Goal: Task Accomplishment & Management: Manage account settings

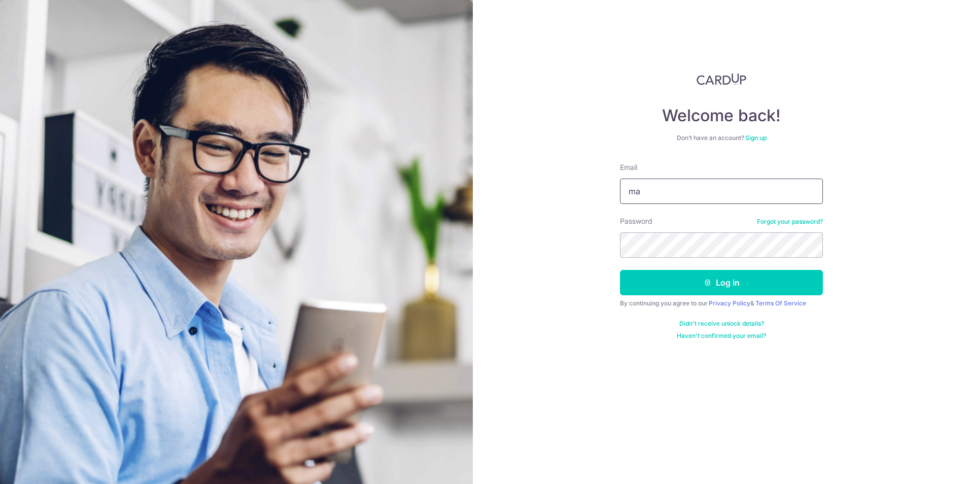
type input "mayann86@gmail.com"
click at [664, 278] on button "Log in" at bounding box center [721, 282] width 203 height 25
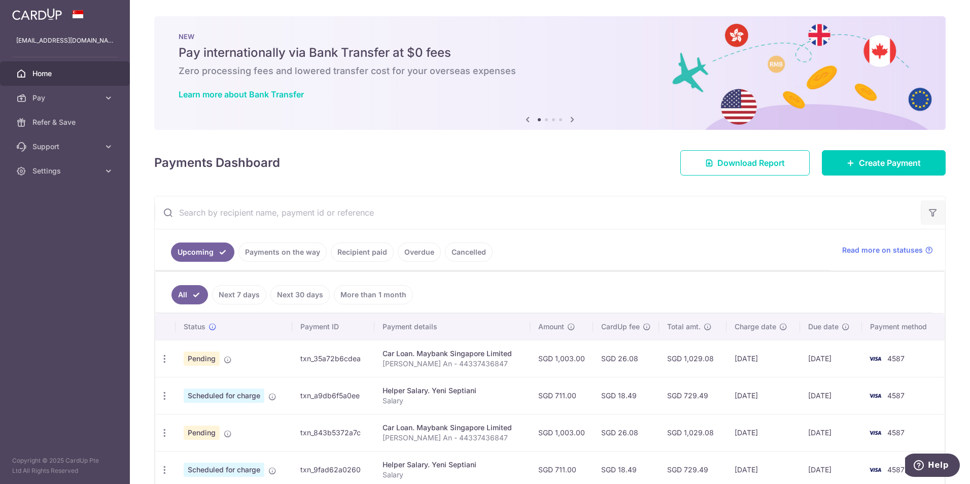
click at [927, 213] on icon "button" at bounding box center [932, 212] width 10 height 10
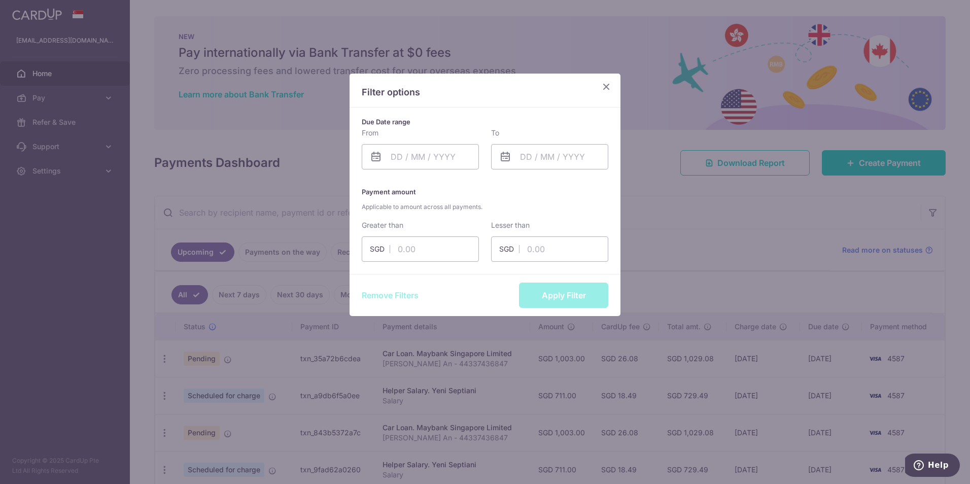
click at [607, 86] on icon "Close" at bounding box center [606, 86] width 12 height 13
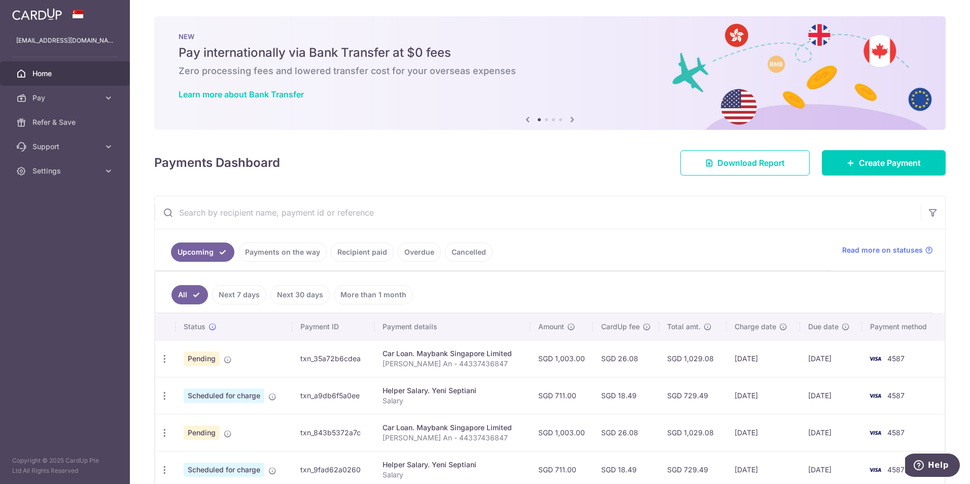
scroll to position [101, 0]
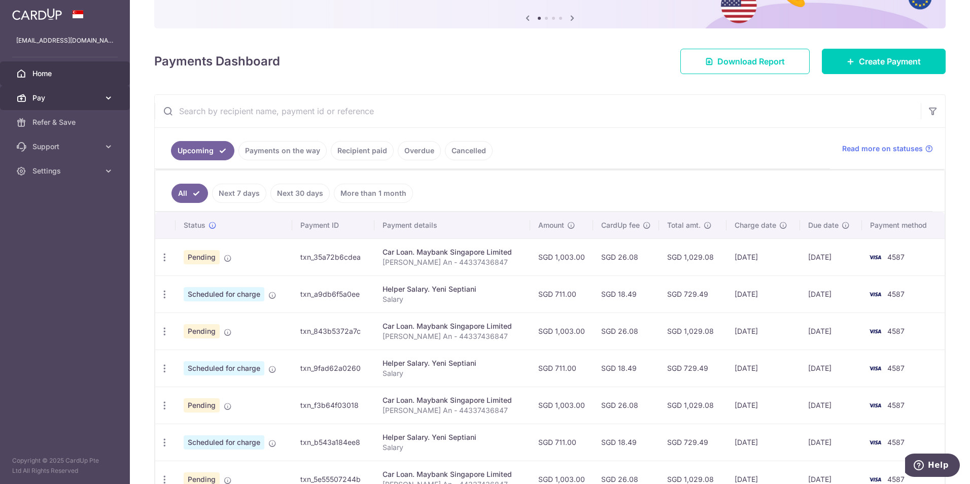
click at [69, 100] on span "Pay" at bounding box center [65, 98] width 67 height 10
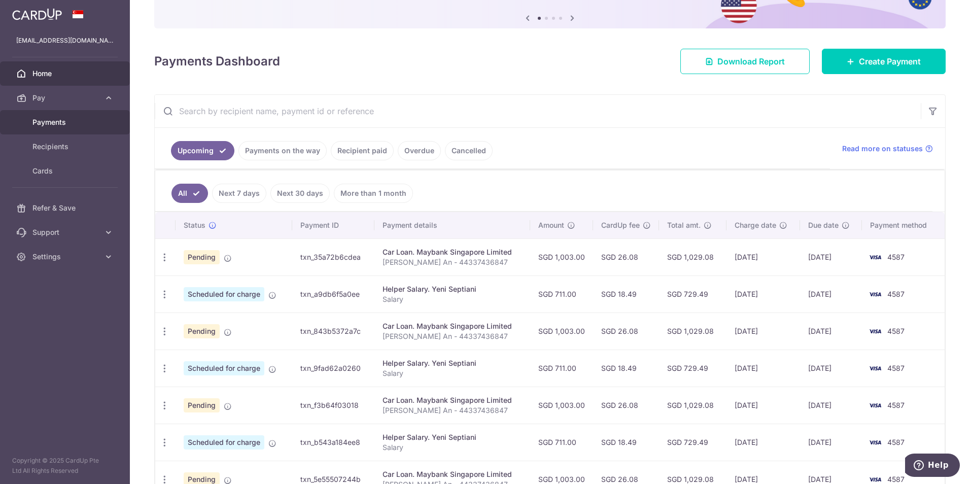
click at [55, 125] on span "Payments" at bounding box center [65, 122] width 67 height 10
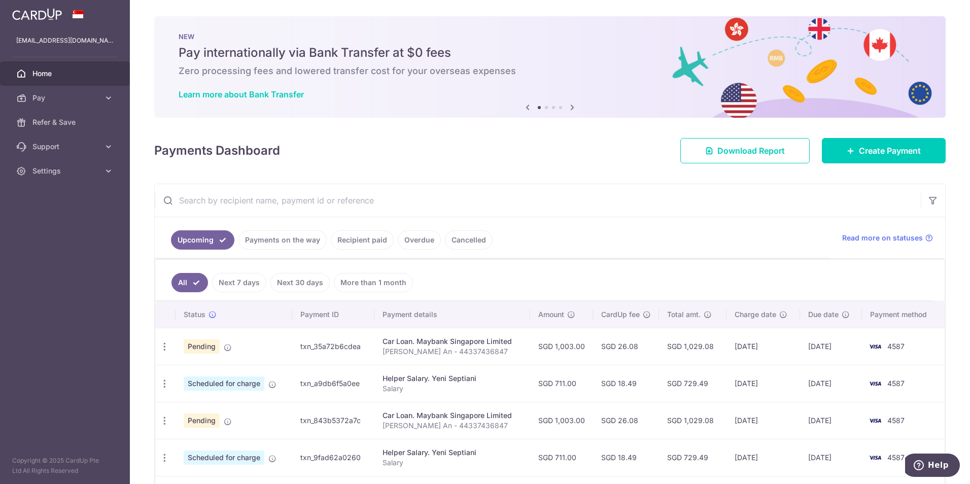
click at [370, 239] on link "Recipient paid" at bounding box center [362, 239] width 63 height 19
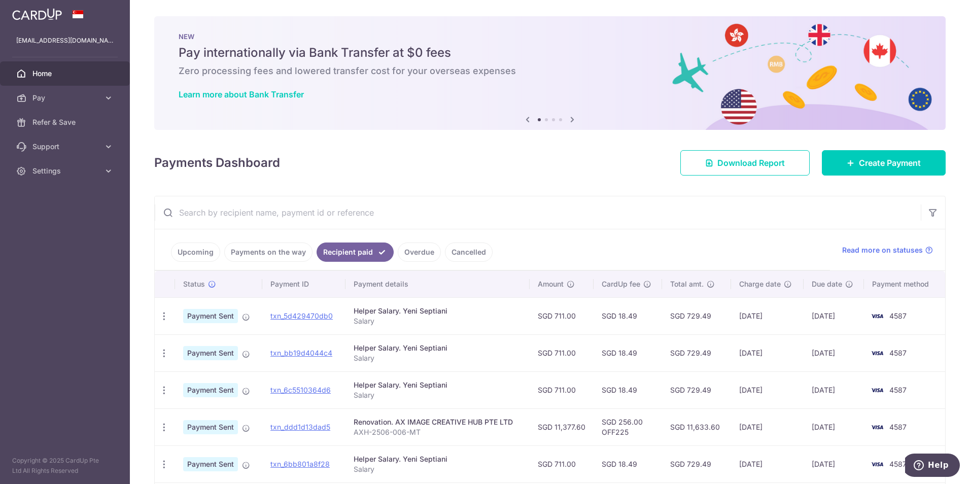
drag, startPoint x: 284, startPoint y: 245, endPoint x: 281, endPoint y: 251, distance: 7.0
click at [284, 245] on link "Payments on the way" at bounding box center [268, 251] width 88 height 19
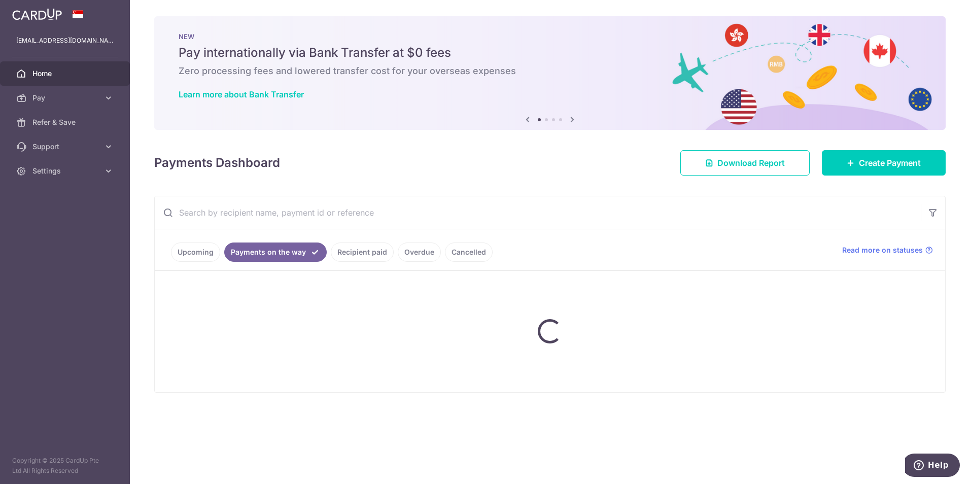
click at [280, 253] on link "Payments on the way" at bounding box center [275, 251] width 102 height 19
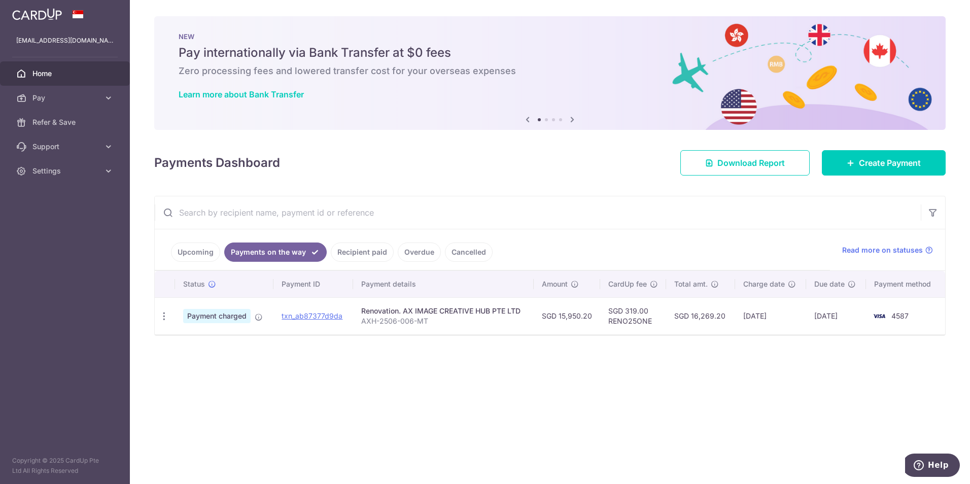
click at [44, 81] on link "Home" at bounding box center [65, 73] width 130 height 24
